Goal: Task Accomplishment & Management: Use online tool/utility

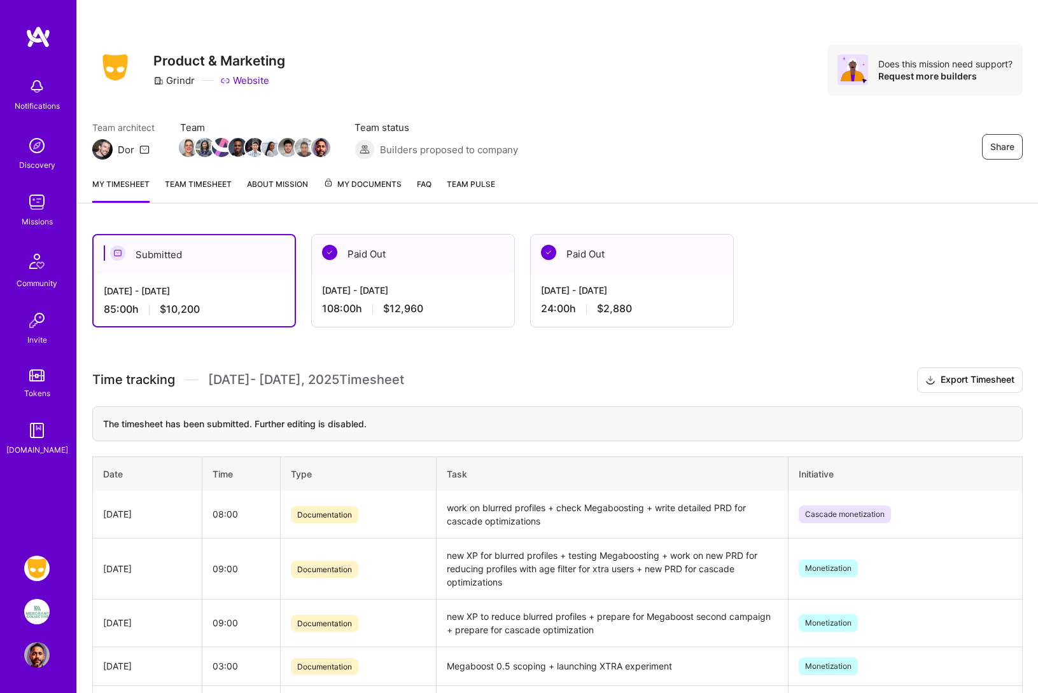
click at [38, 610] on img at bounding box center [36, 611] width 25 height 25
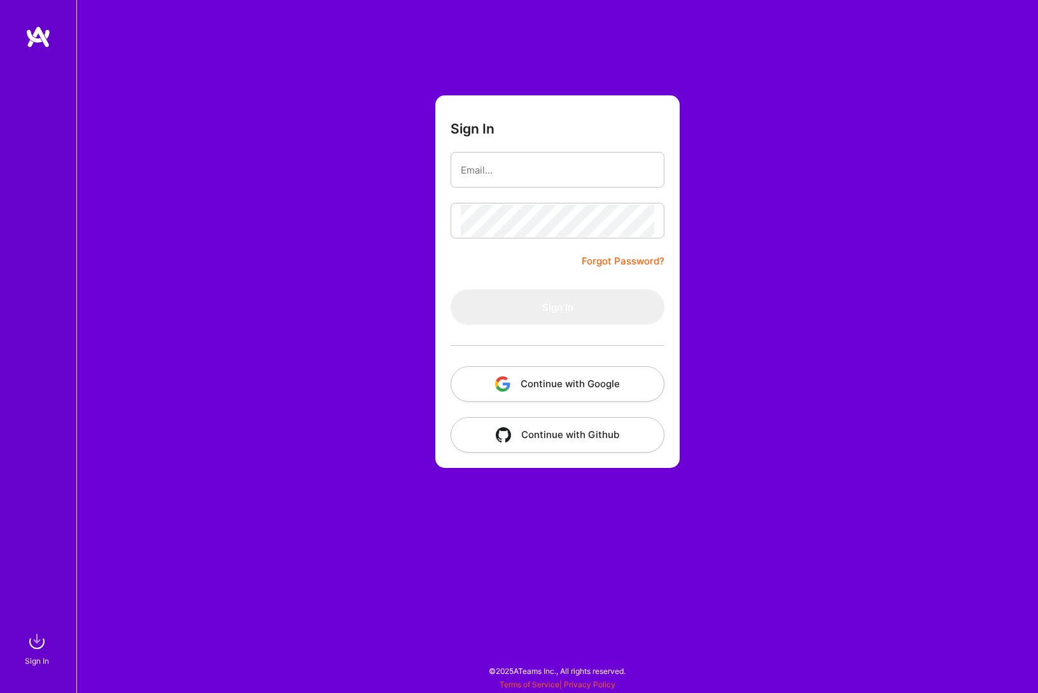
click at [0, 687] on com-1password-button at bounding box center [0, 687] width 0 height 0
type input "pooran.panwar@gmail.com"
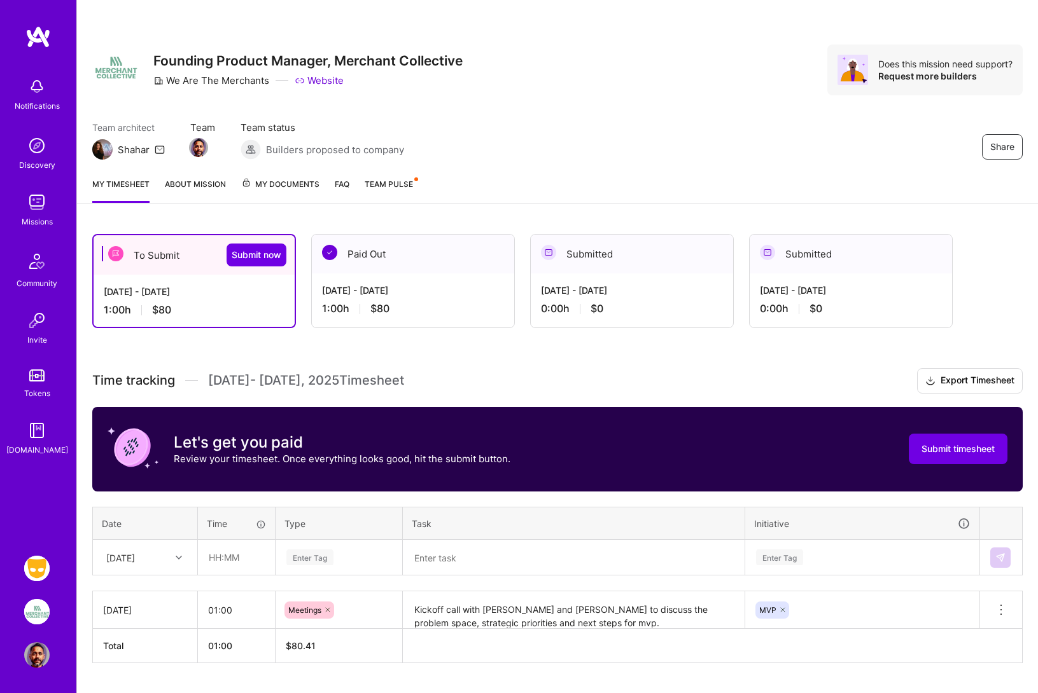
click at [42, 608] on img at bounding box center [36, 611] width 25 height 25
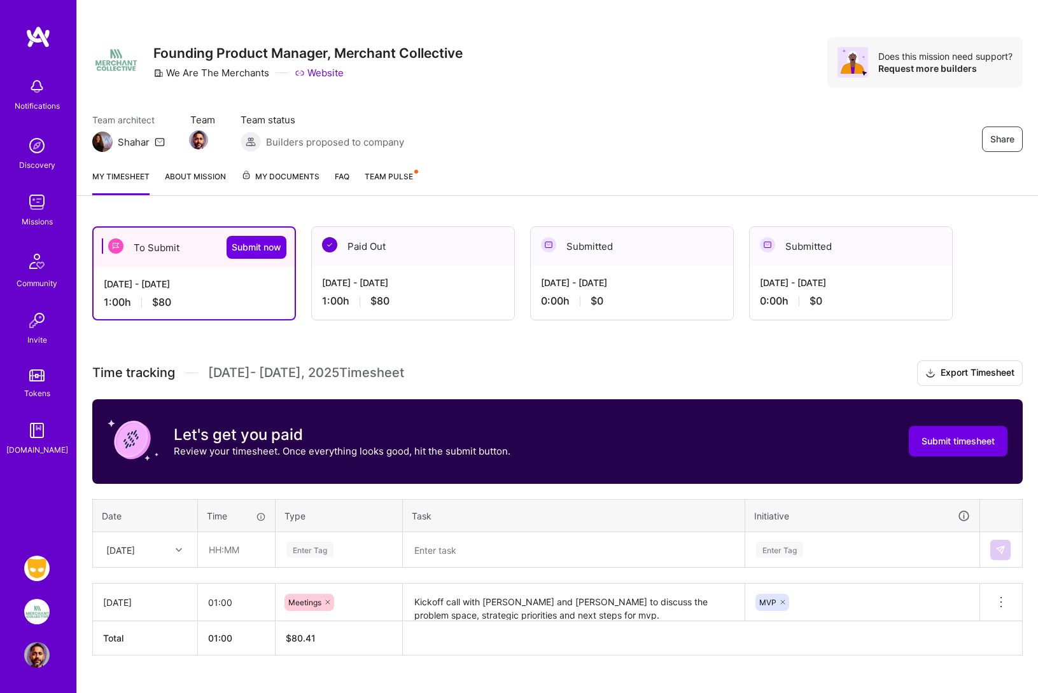
scroll to position [10, 0]
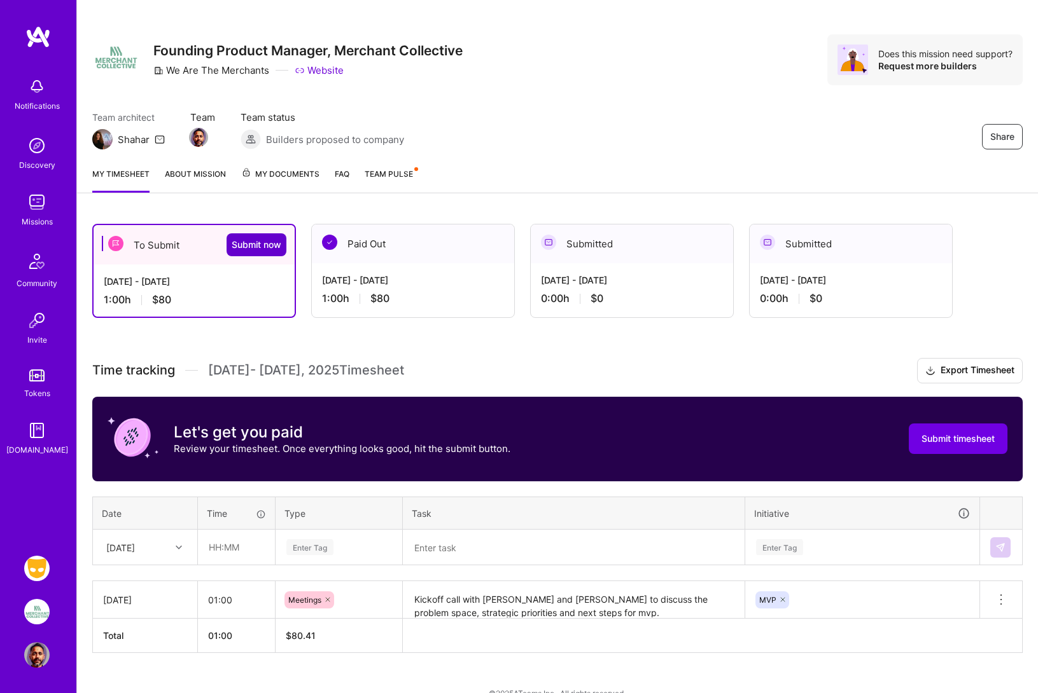
click at [256, 246] on span "Submit now" at bounding box center [257, 245] width 50 height 13
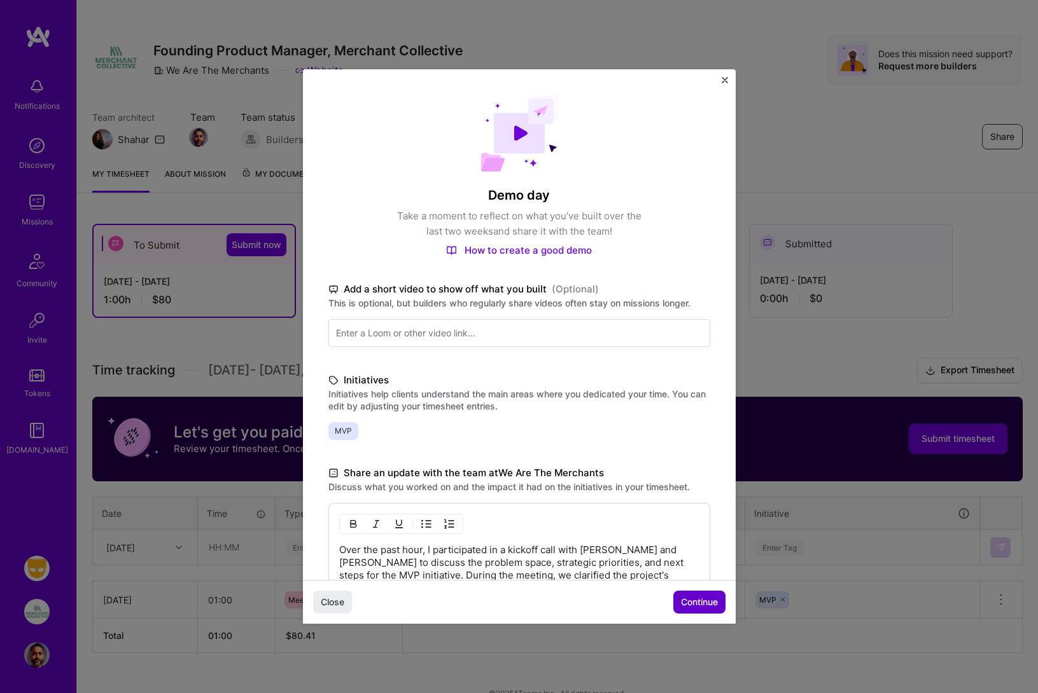
click at [698, 606] on span "Continue" at bounding box center [699, 602] width 37 height 13
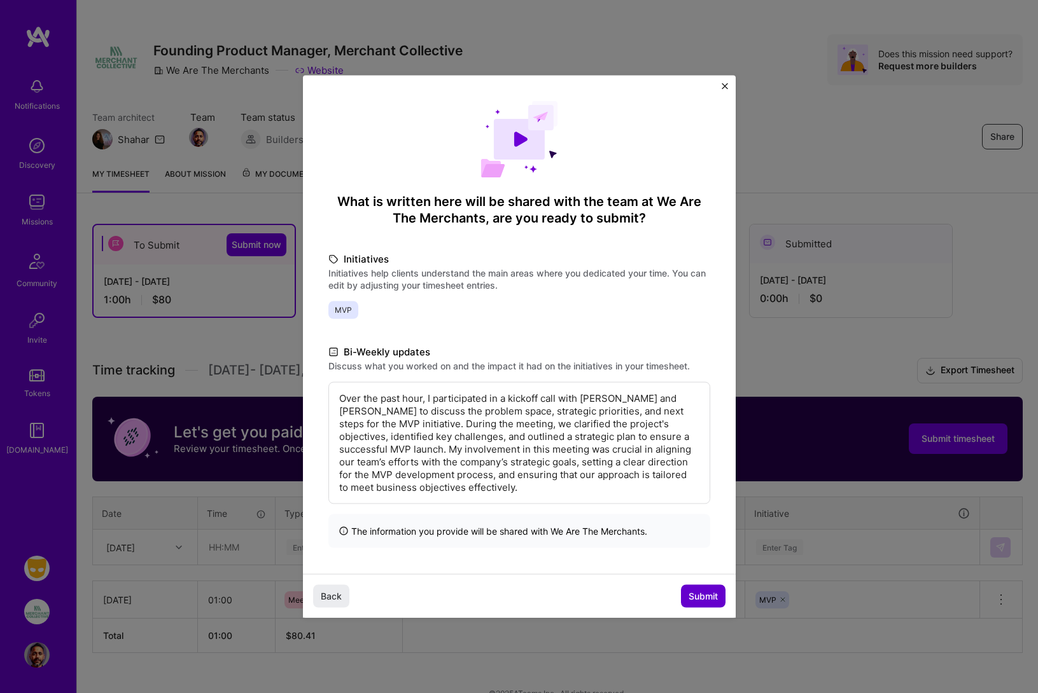
click at [700, 595] on span "Submit" at bounding box center [702, 596] width 29 height 13
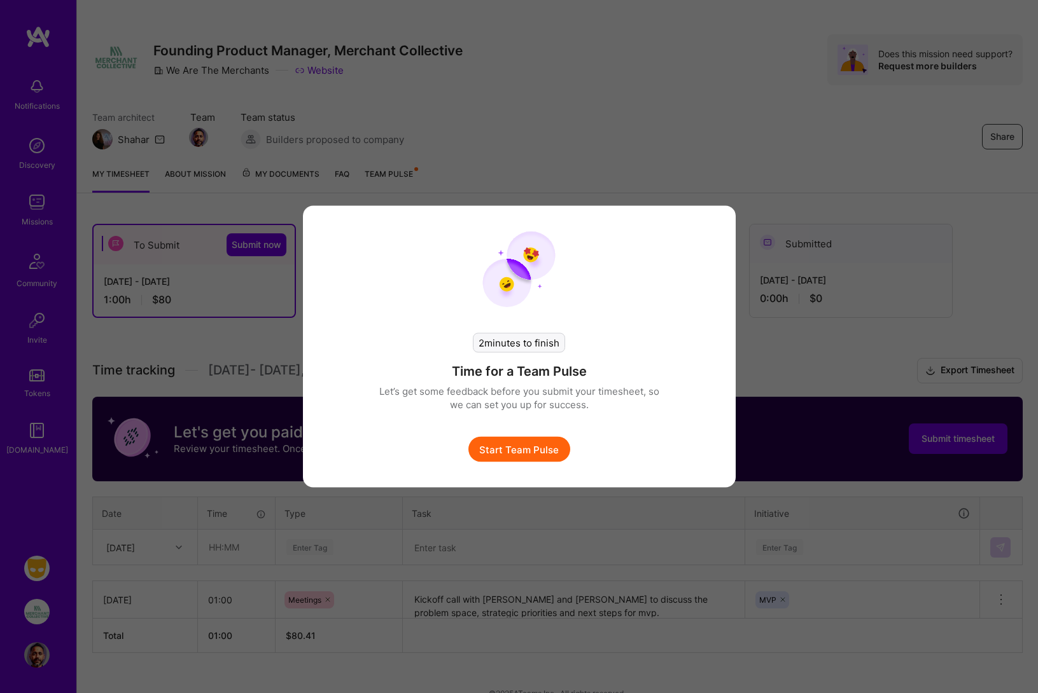
click at [550, 446] on button "Start Team Pulse" at bounding box center [519, 449] width 102 height 25
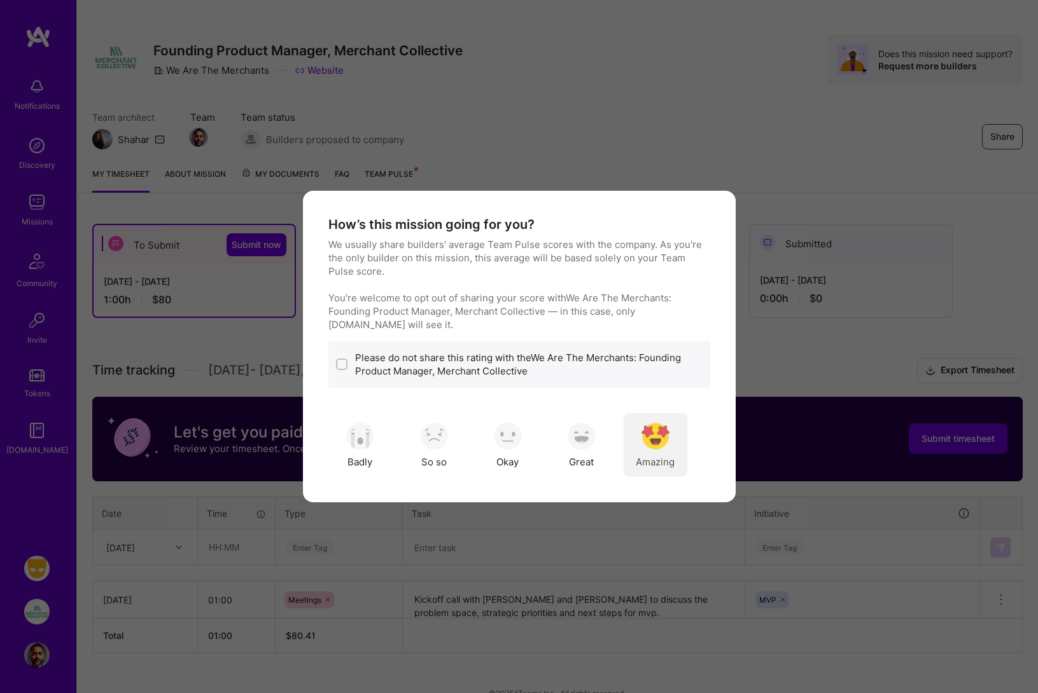
click at [653, 453] on div "Amazing" at bounding box center [655, 446] width 64 height 64
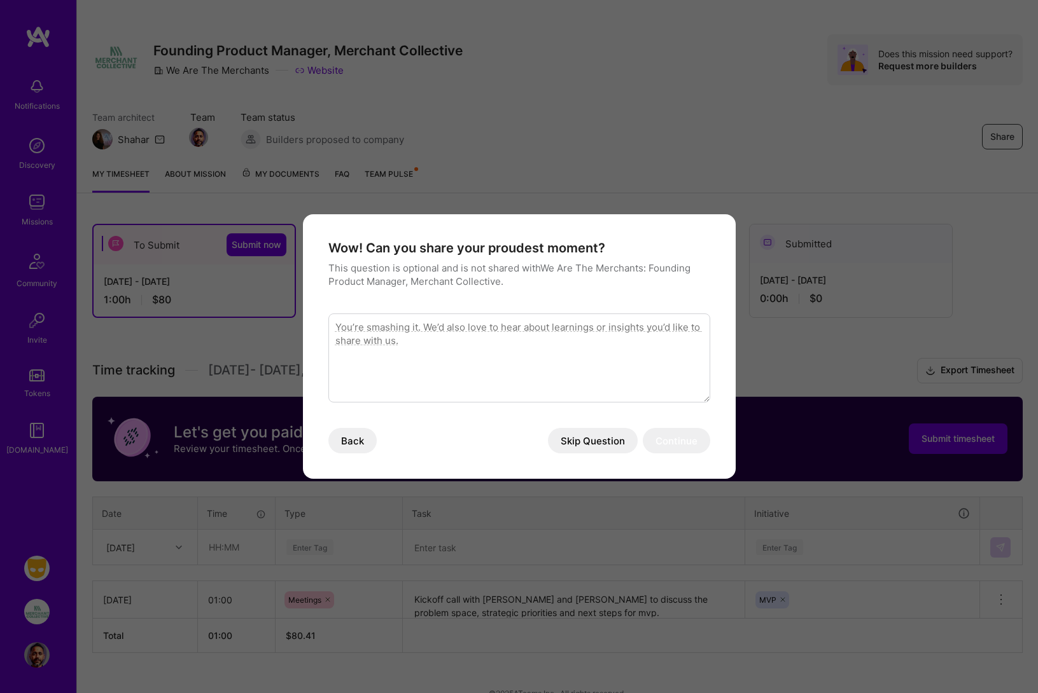
click at [595, 443] on button "Skip Question" at bounding box center [593, 440] width 90 height 25
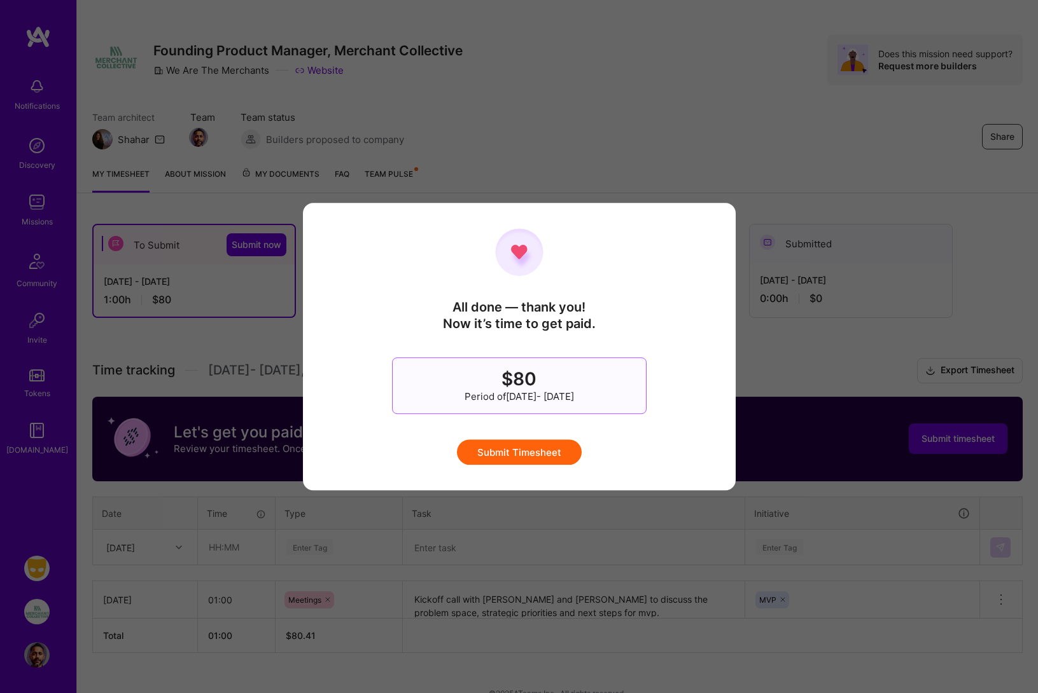
click at [532, 450] on button "Submit Timesheet" at bounding box center [519, 452] width 125 height 25
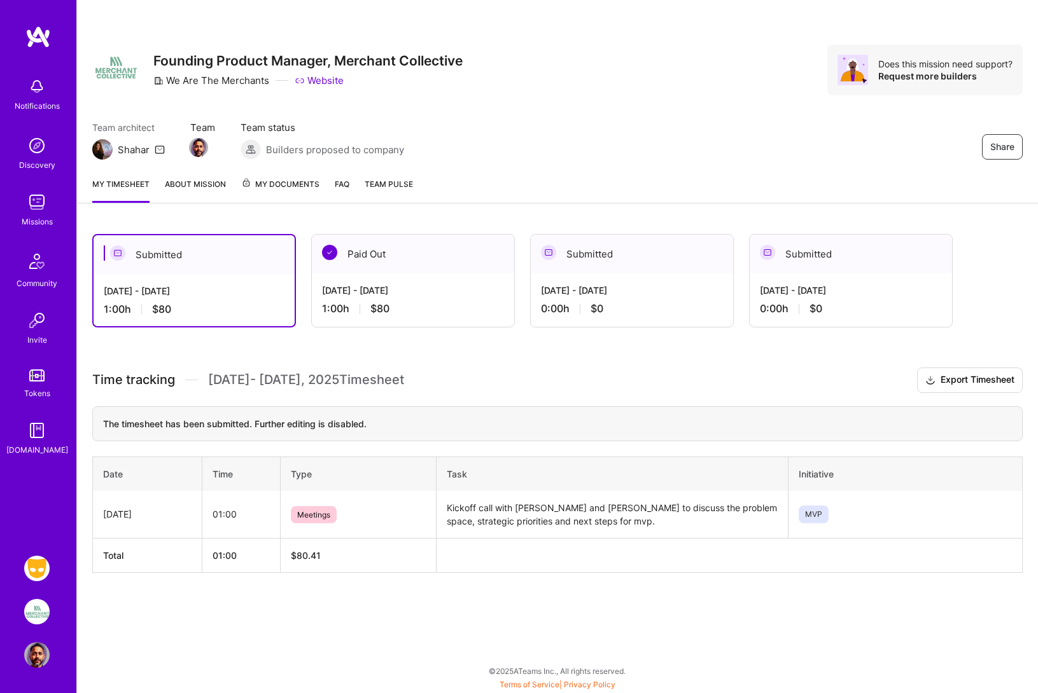
scroll to position [0, 0]
click at [41, 571] on img at bounding box center [36, 568] width 25 height 25
